Goal: Information Seeking & Learning: Compare options

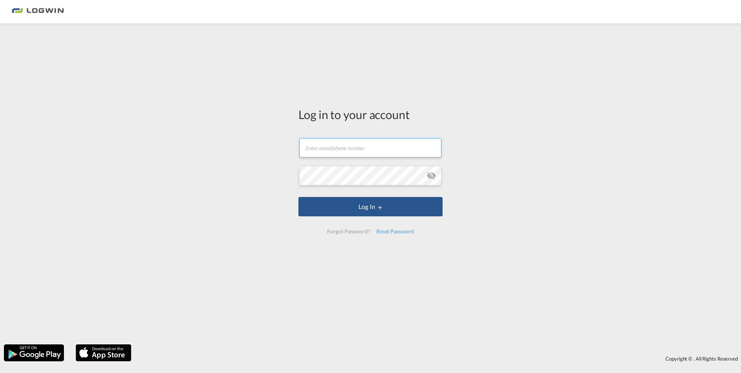
click at [345, 150] on input "text" at bounding box center [370, 147] width 142 height 19
type input "[PERSON_NAME][EMAIL_ADDRESS][DOMAIN_NAME]"
click at [298, 197] on button "Log In" at bounding box center [370, 206] width 144 height 19
